Goal: Transaction & Acquisition: Purchase product/service

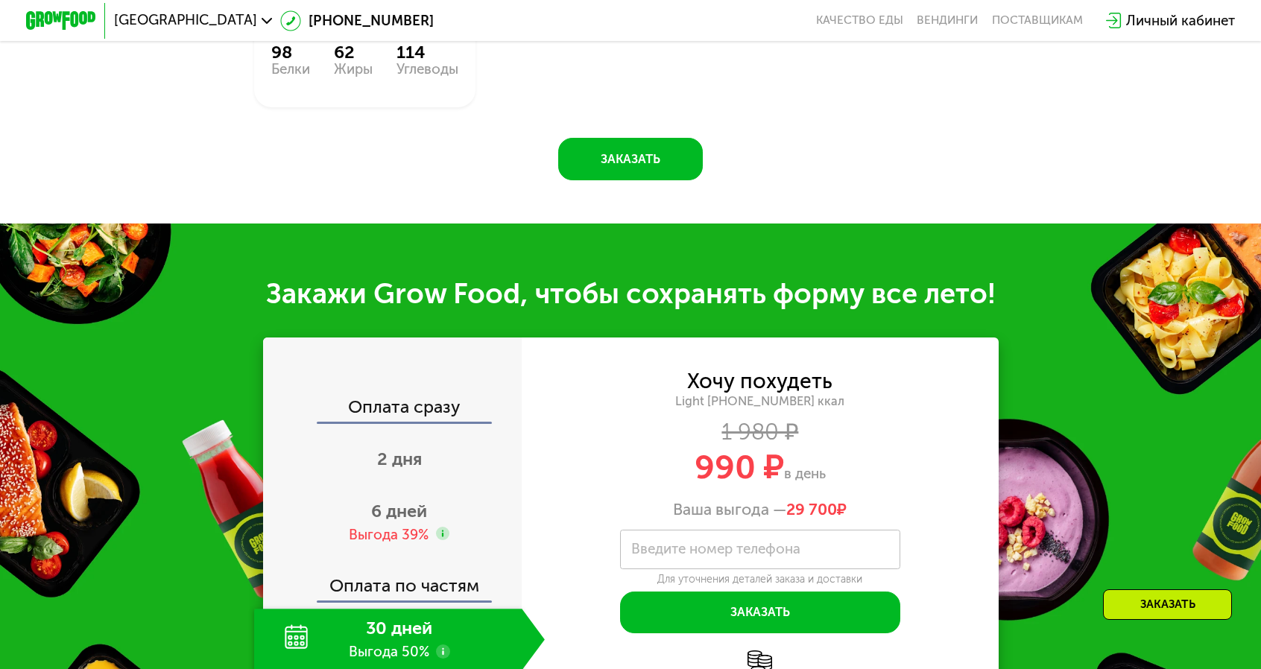
scroll to position [1490, 0]
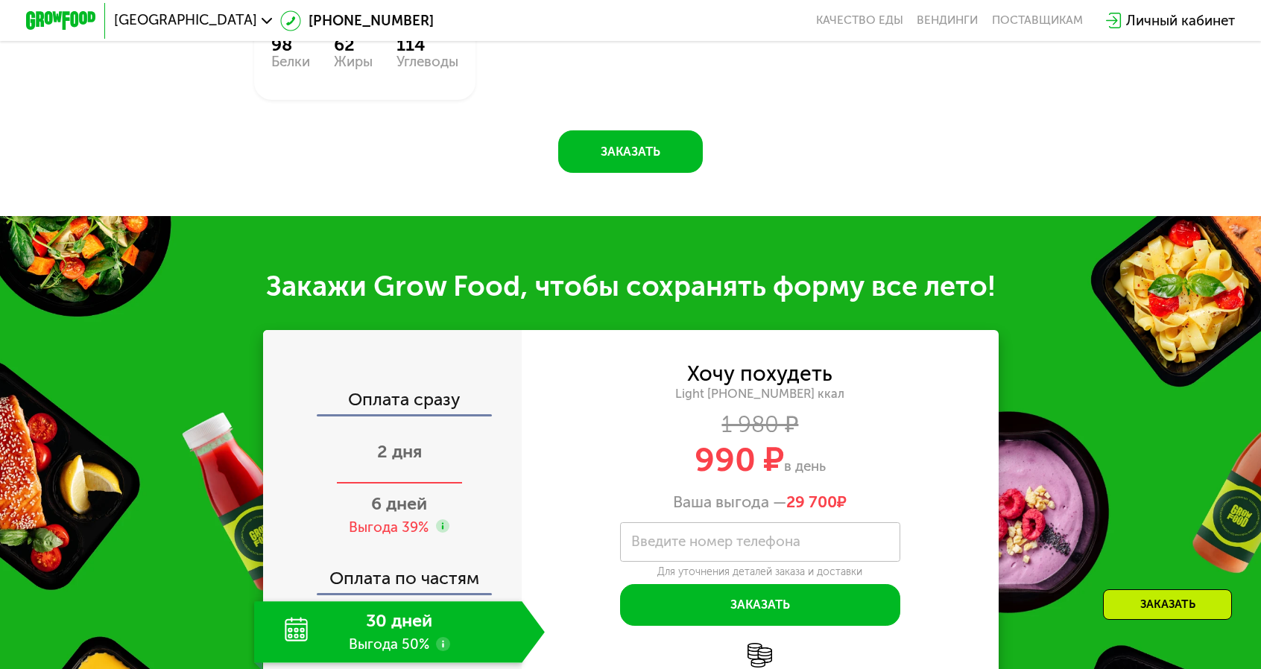
click at [422, 441] on span "2 дня" at bounding box center [399, 451] width 45 height 21
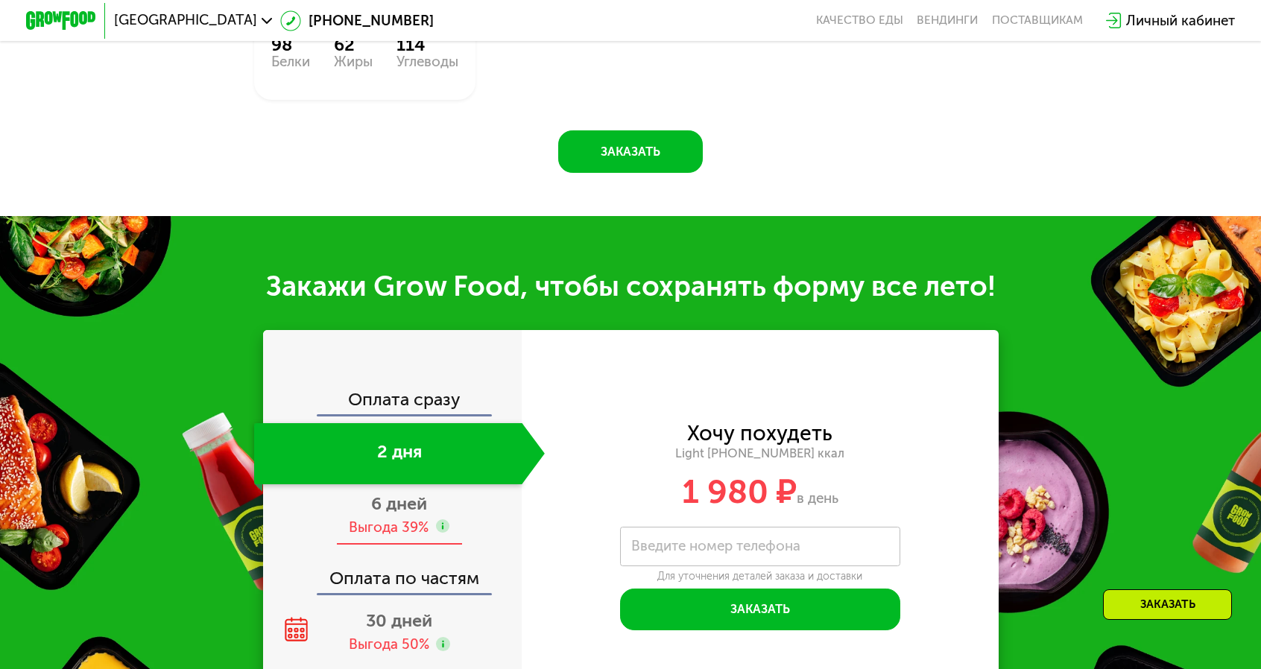
click at [419, 493] on span "6 дней" at bounding box center [399, 503] width 56 height 21
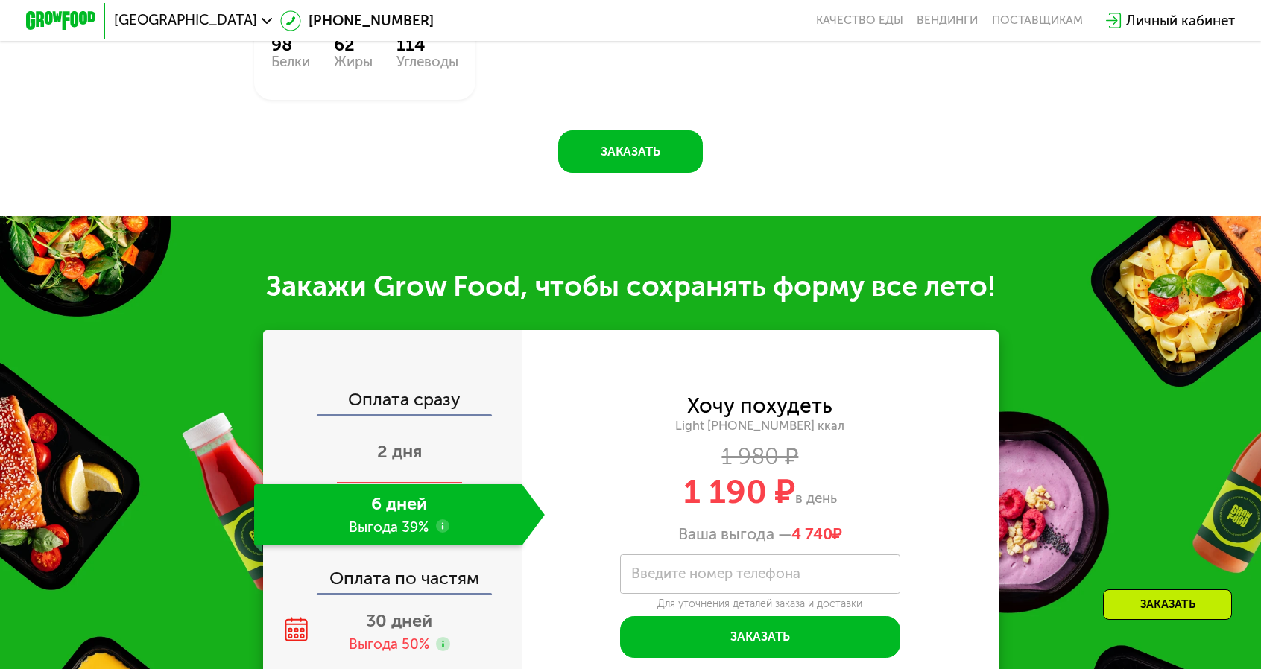
click at [412, 423] on div "2 дня" at bounding box center [399, 453] width 291 height 61
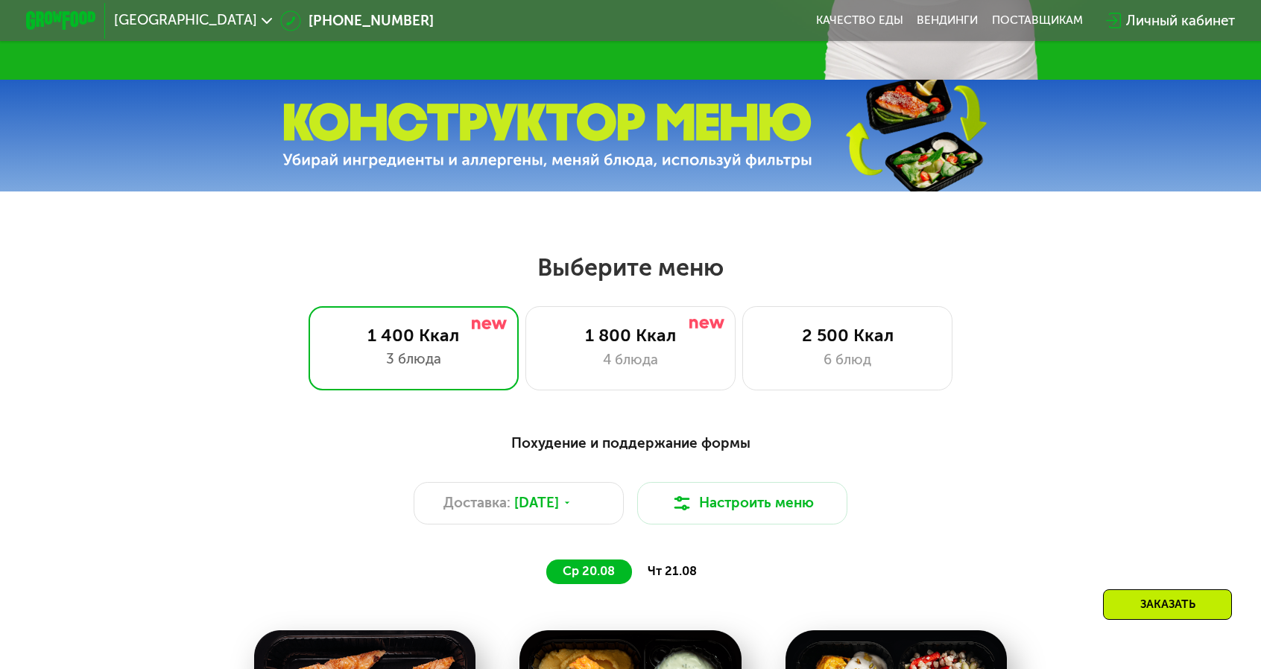
scroll to position [447, 0]
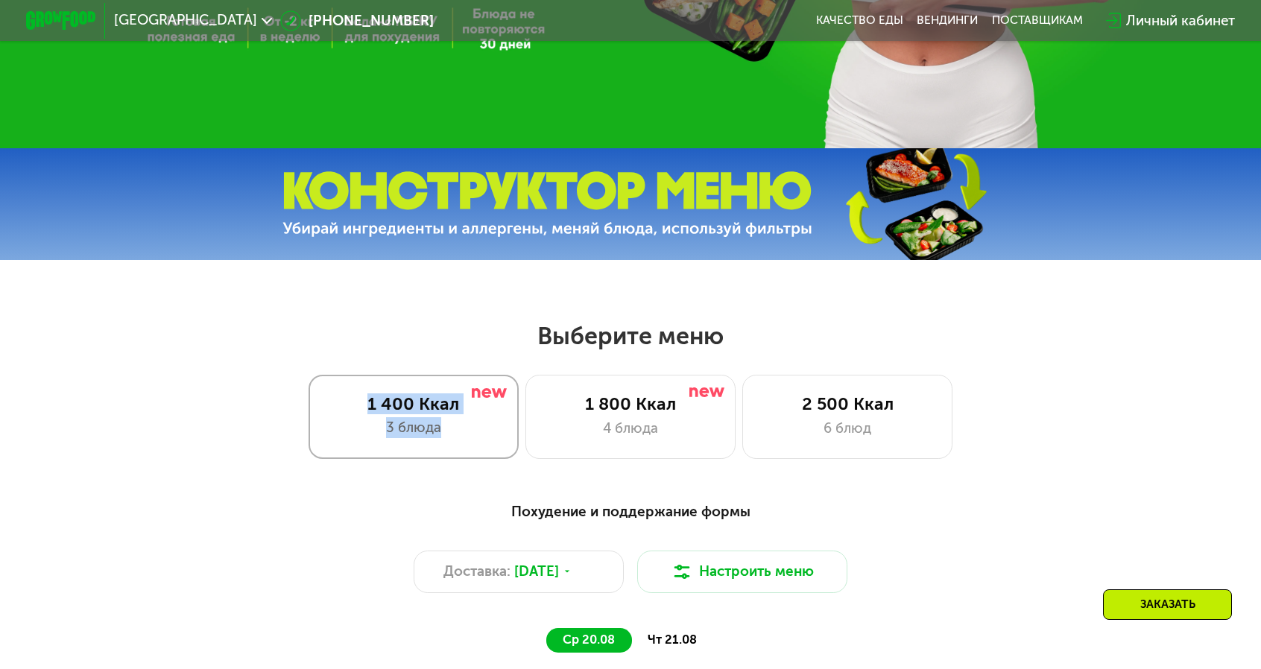
drag, startPoint x: 398, startPoint y: 389, endPoint x: 489, endPoint y: 417, distance: 95.0
click at [489, 417] on div "1 400 Ккал 3 блюда" at bounding box center [414, 417] width 210 height 84
copy div "1 400 Ккал 3 блюда"
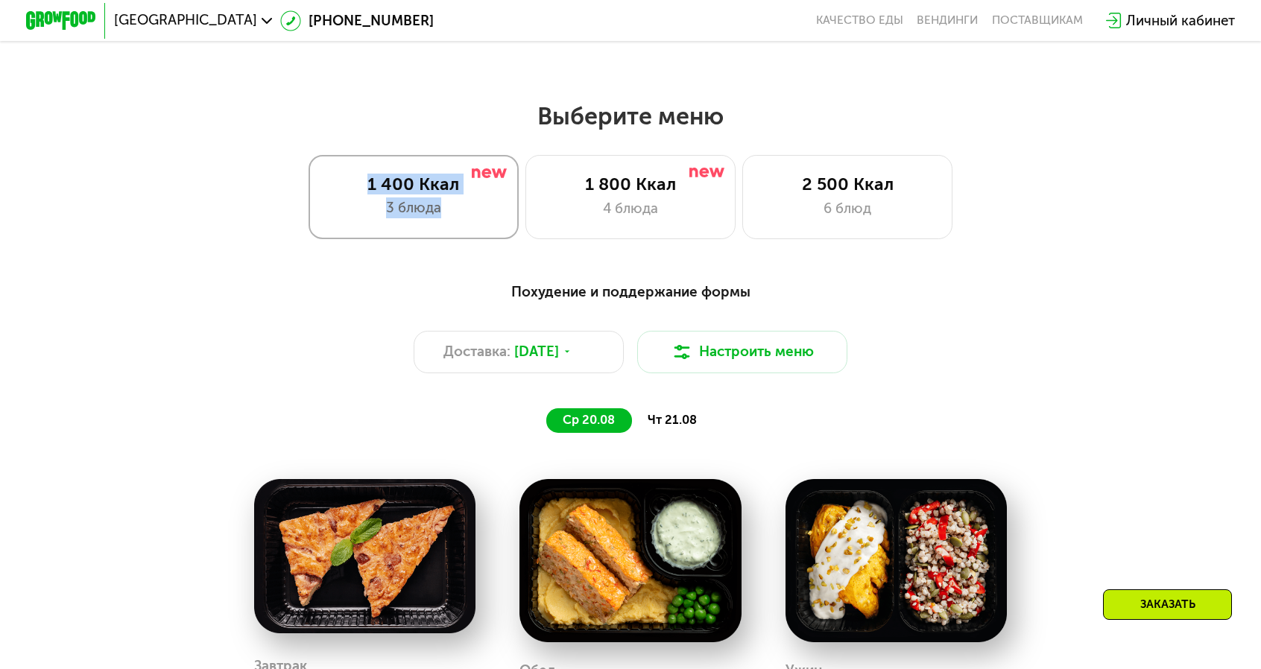
scroll to position [671, 0]
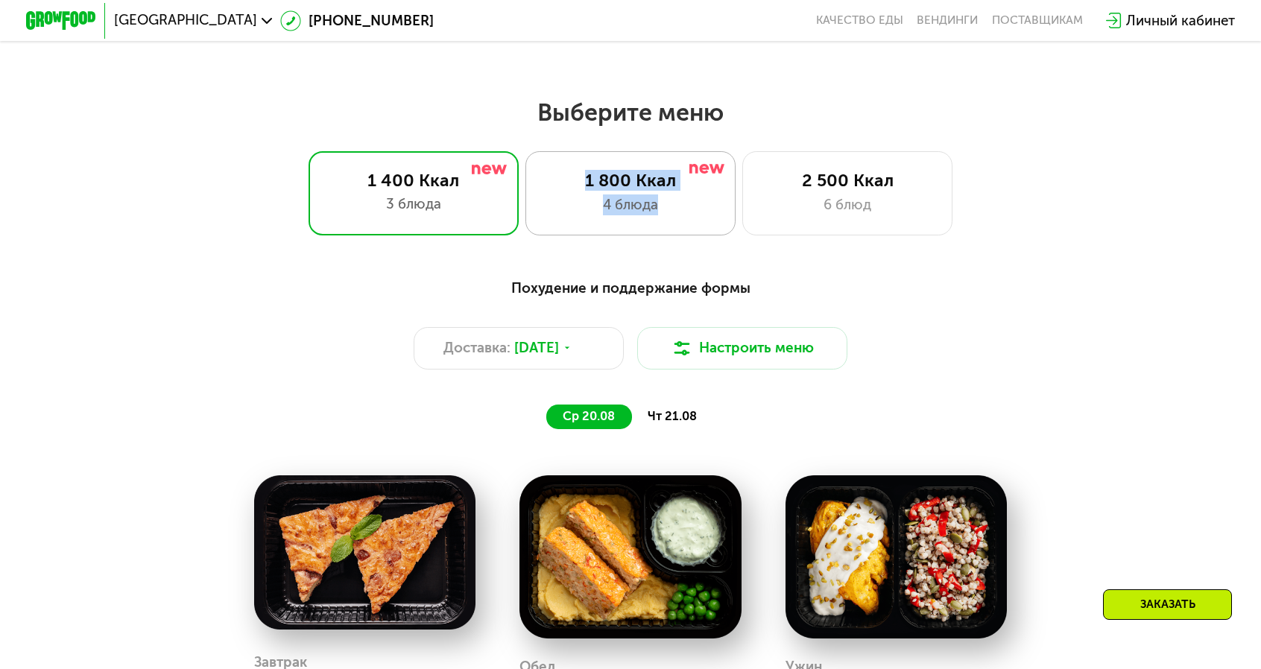
drag, startPoint x: 592, startPoint y: 171, endPoint x: 662, endPoint y: 199, distance: 74.9
click at [742, 199] on div "1 800 Ккал 4 блюда" at bounding box center [847, 193] width 210 height 84
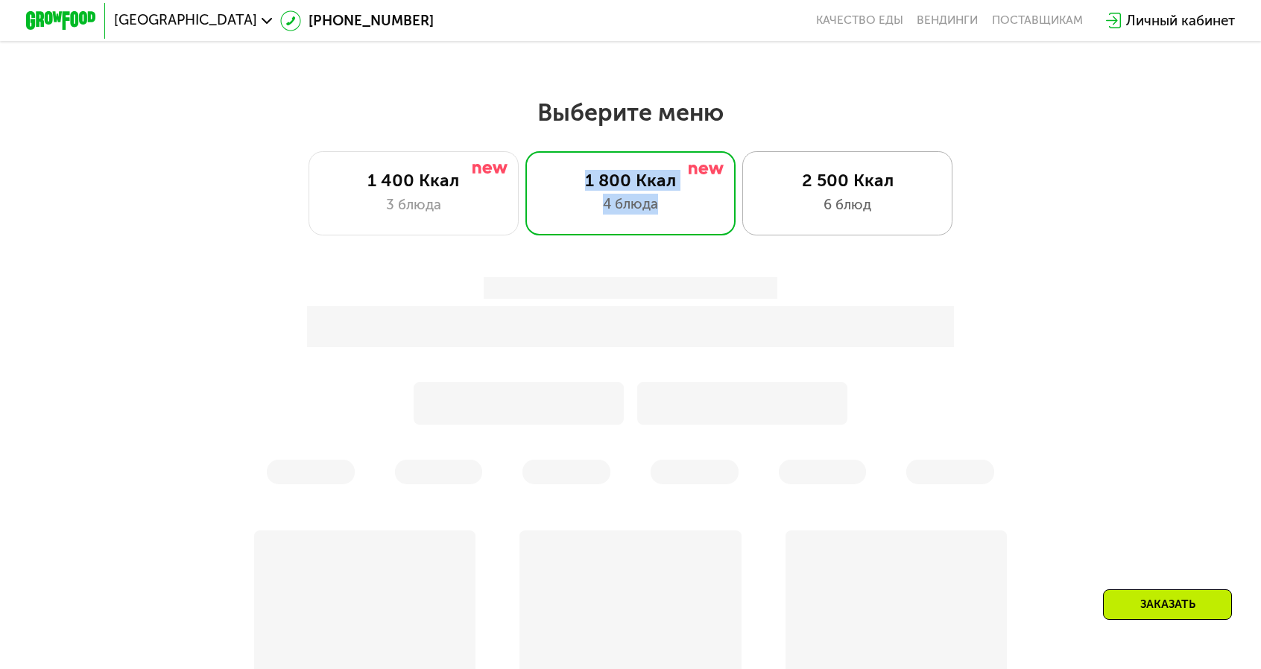
copy div "1 800 Ккал 4 блюда"
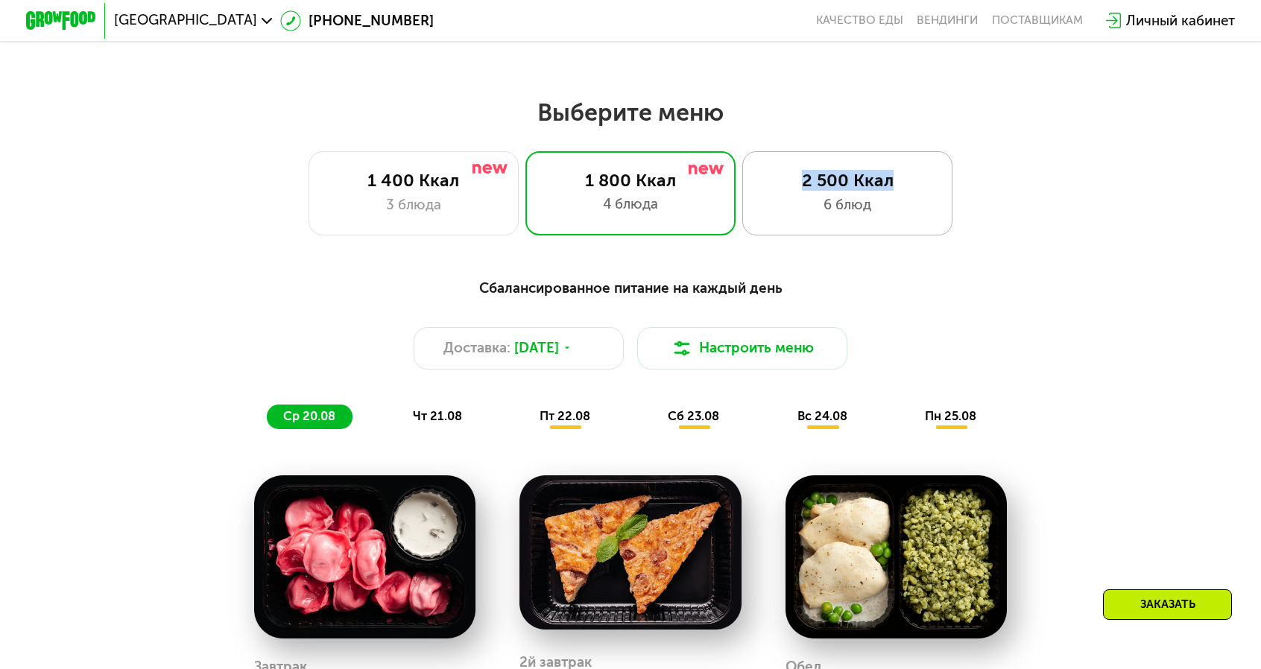
drag, startPoint x: 770, startPoint y: 168, endPoint x: 855, endPoint y: 175, distance: 86.0
click at [855, 175] on div "2 500 Ккал" at bounding box center [848, 180] width 174 height 21
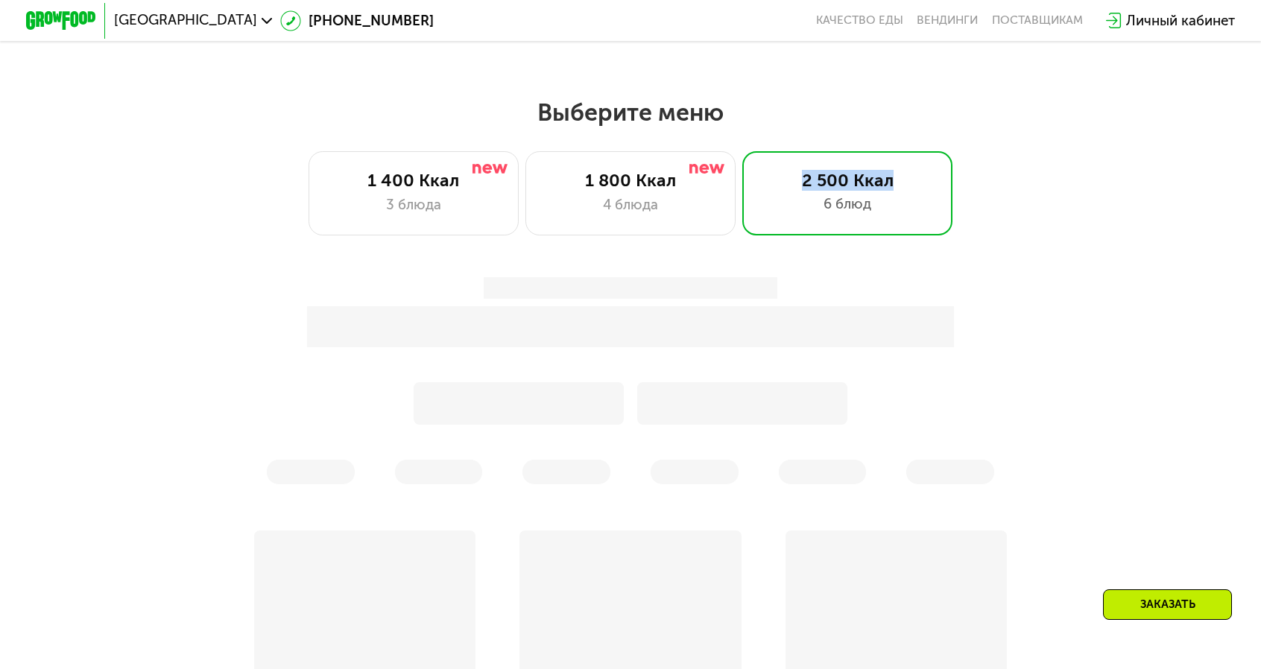
copy div "2 500 Ккал"
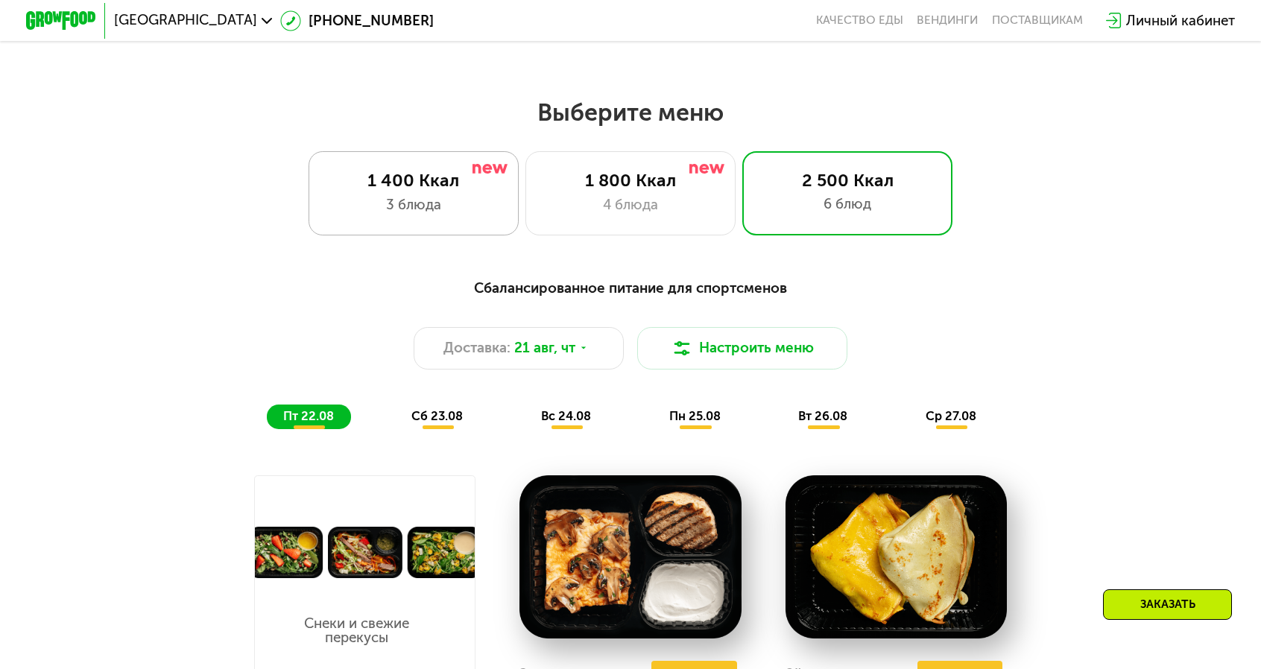
click at [461, 180] on div "1 400 Ккал" at bounding box center [413, 180] width 174 height 21
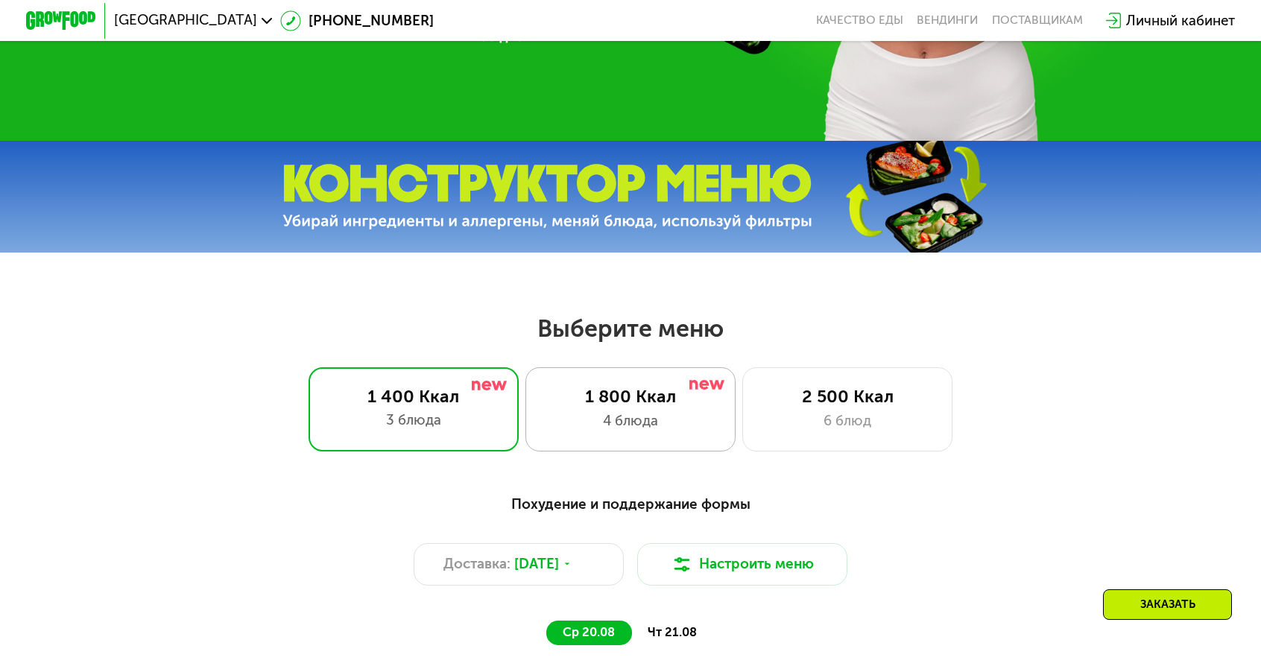
scroll to position [447, 0]
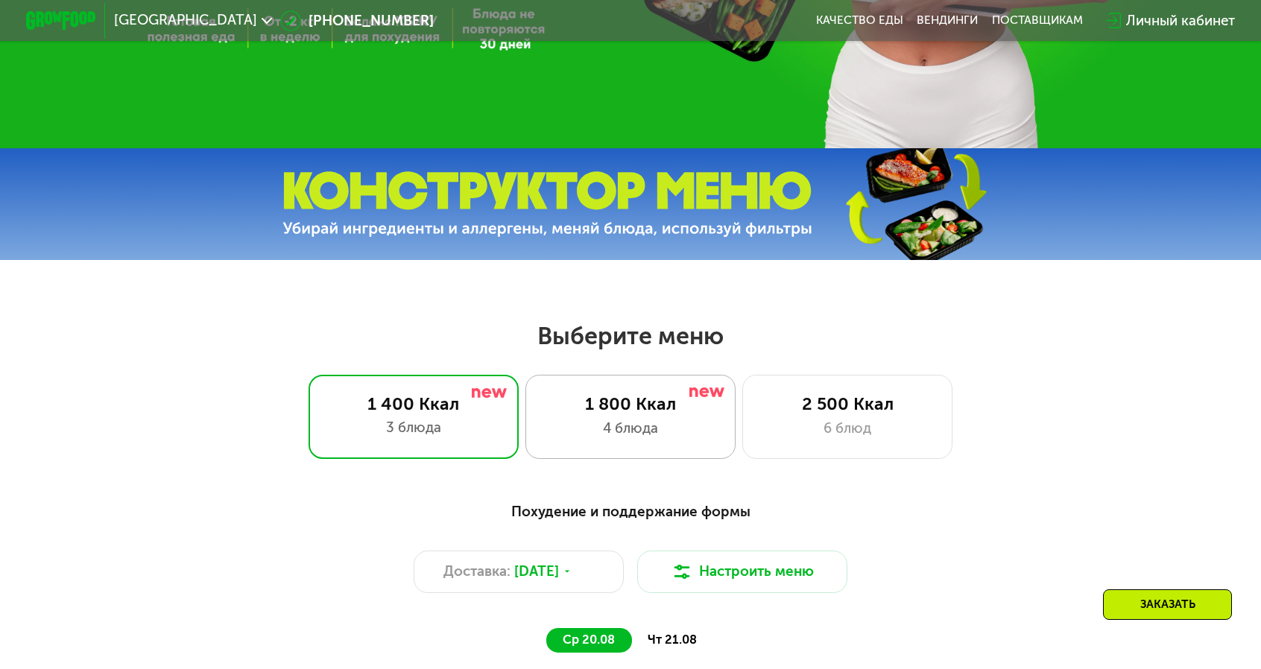
click at [602, 418] on div "4 блюда" at bounding box center [631, 428] width 174 height 21
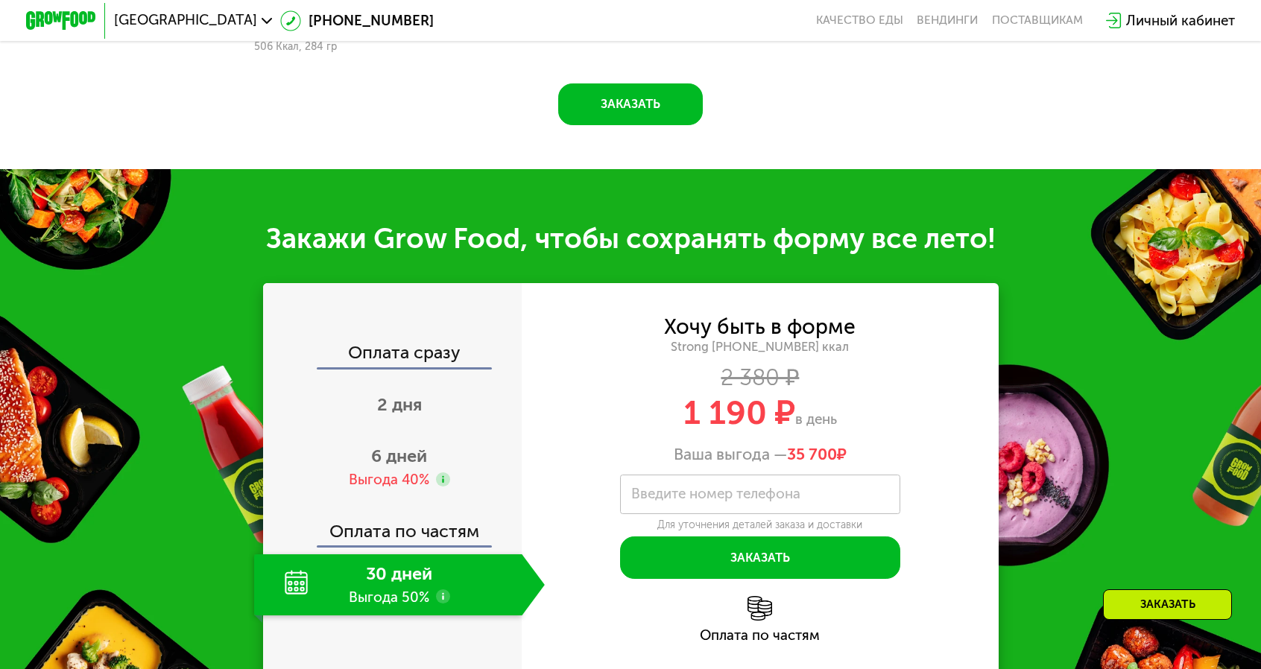
scroll to position [1639, 0]
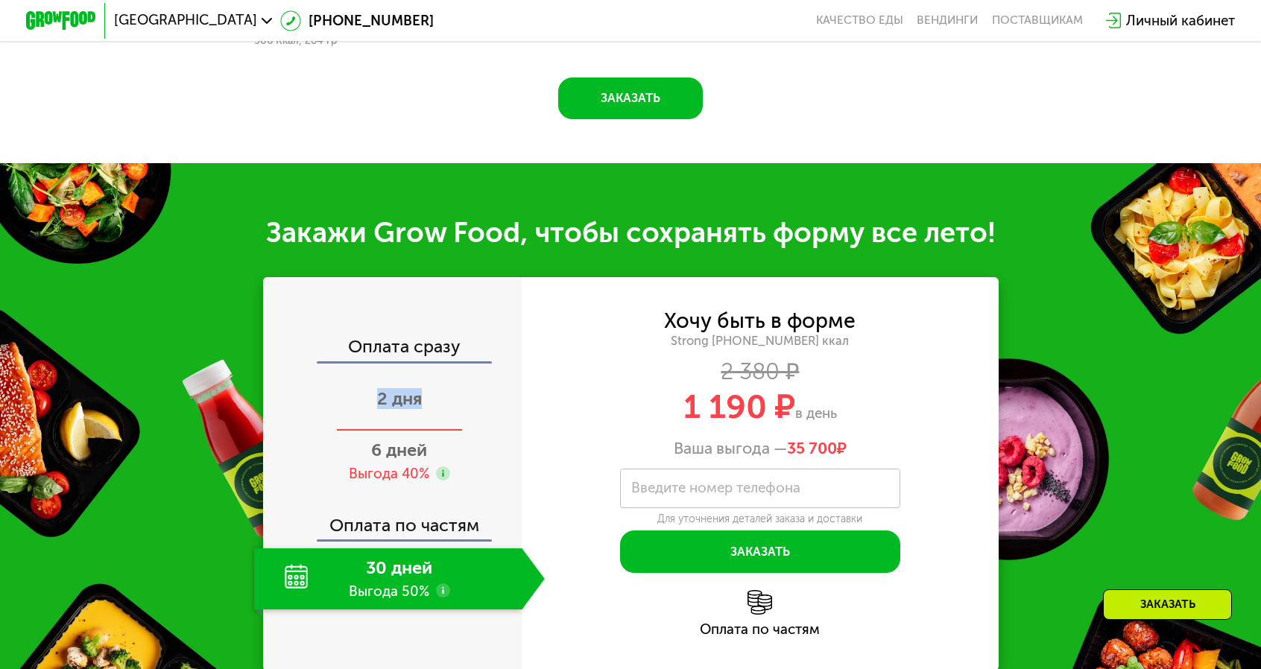
drag, startPoint x: 406, startPoint y: 214, endPoint x: 454, endPoint y: 218, distance: 47.9
click at [454, 370] on div "2 дня" at bounding box center [399, 400] width 291 height 61
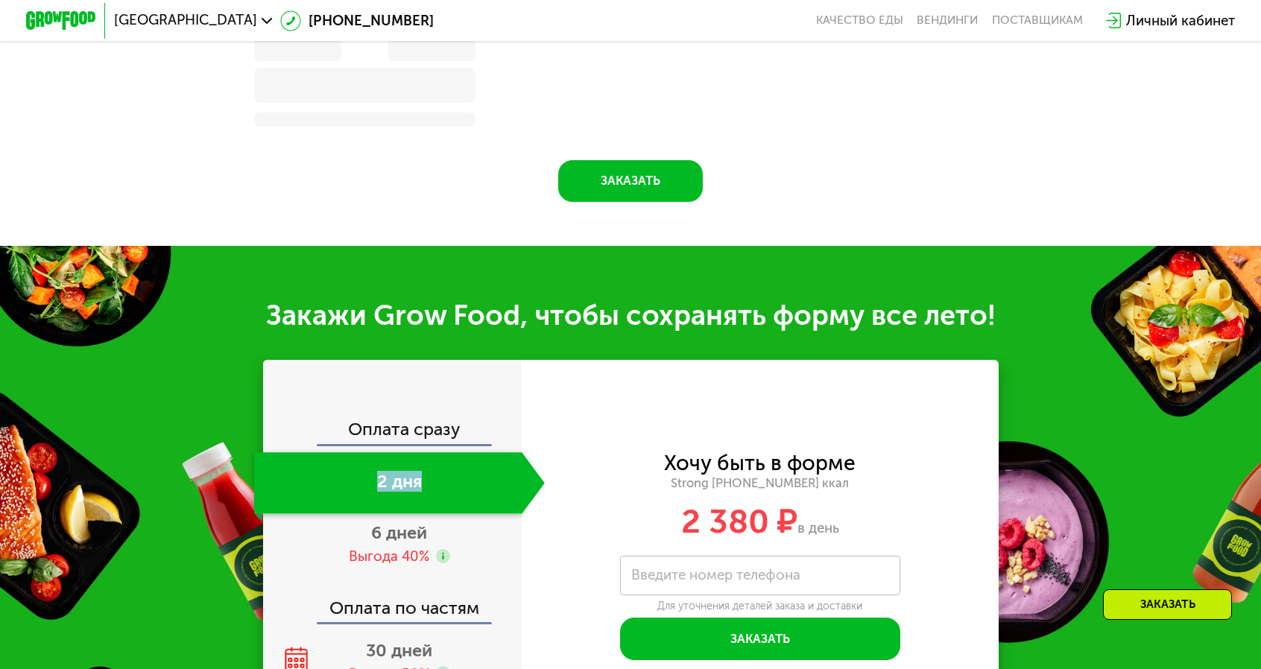
copy span "2 дня"
